Goal: Navigation & Orientation: Find specific page/section

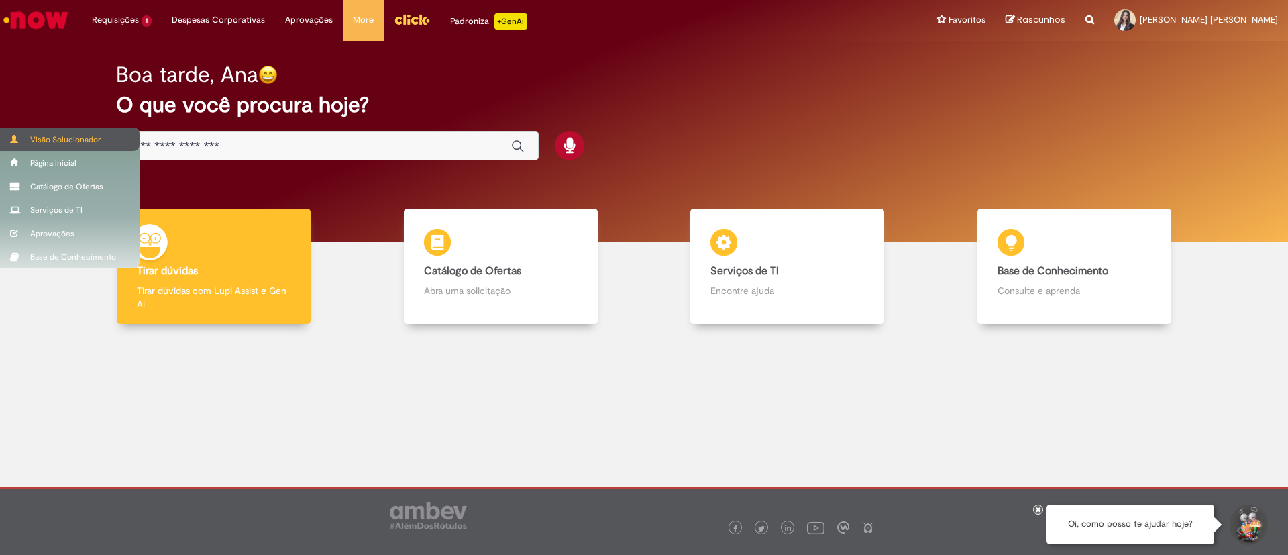
click at [34, 131] on div "Visão Solucionador" at bounding box center [70, 138] width 140 height 23
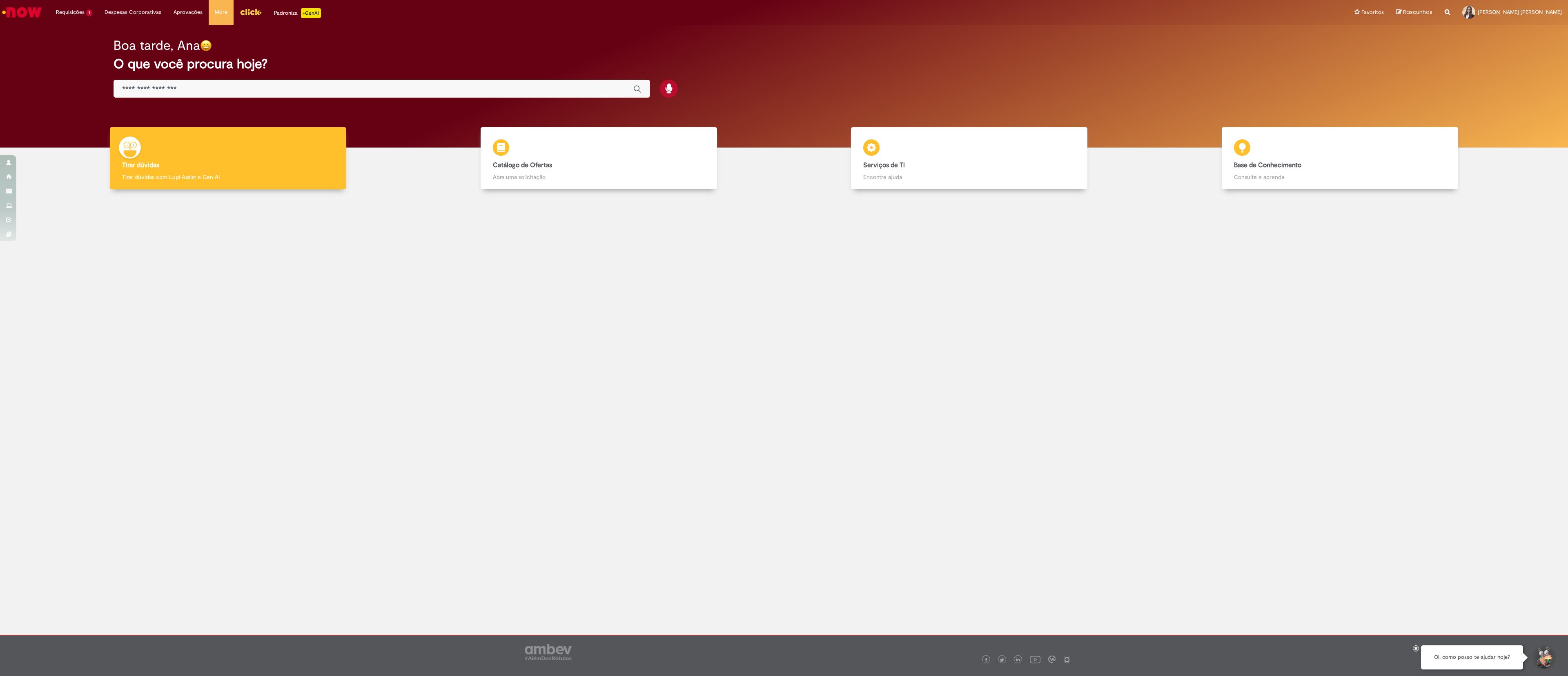
click at [241, 10] on img "Menu Cabeçalho" at bounding box center [251, 12] width 22 height 12
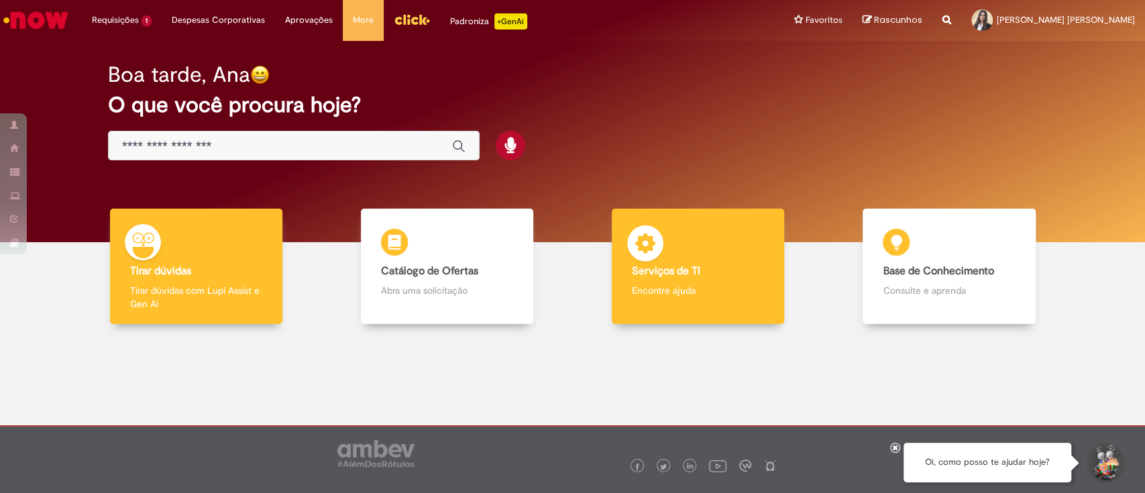
click at [725, 254] on div "Serviços de TI Serviços de TI Encontre ajuda" at bounding box center [698, 267] width 172 height 116
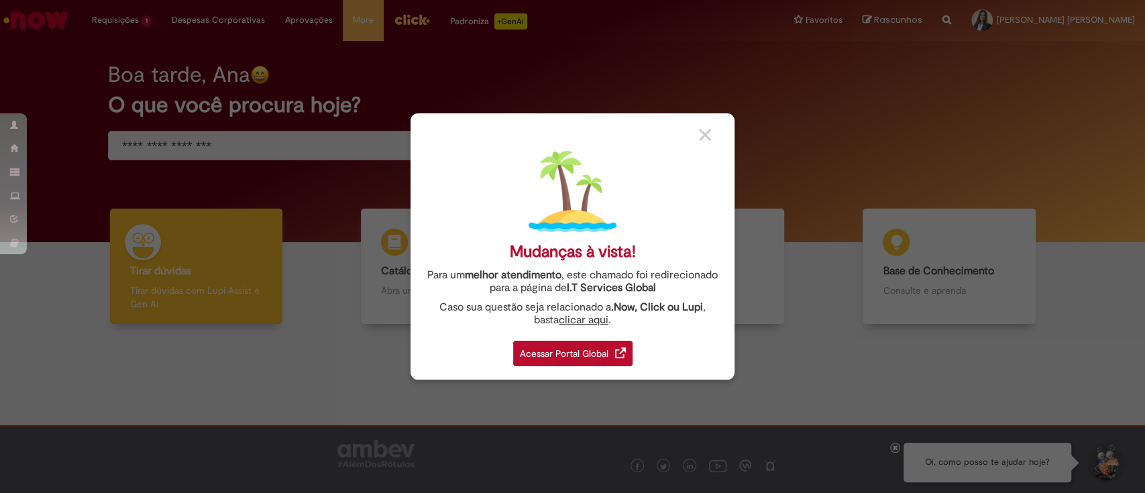
click at [581, 362] on div "Acessar Portal Global" at bounding box center [572, 353] width 119 height 25
